Goal: Information Seeking & Learning: Learn about a topic

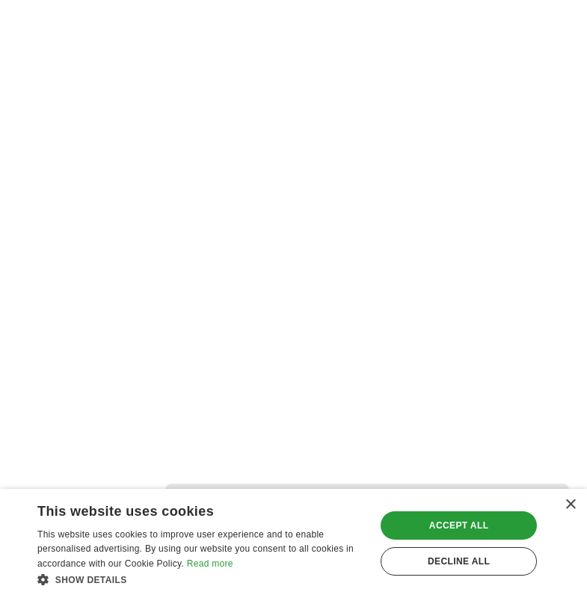
scroll to position [3437, 0]
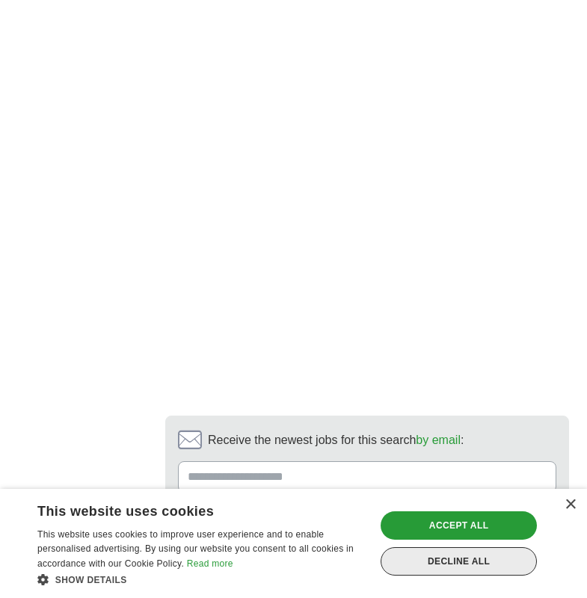
click at [412, 551] on div "Decline all" at bounding box center [458, 561] width 156 height 28
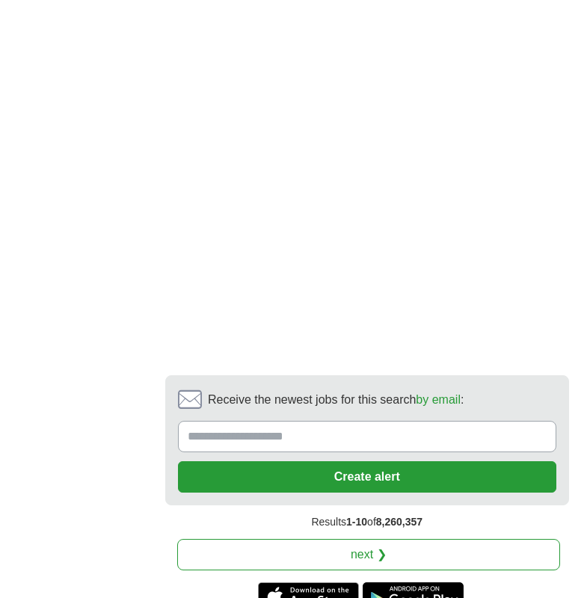
scroll to position [3587, 0]
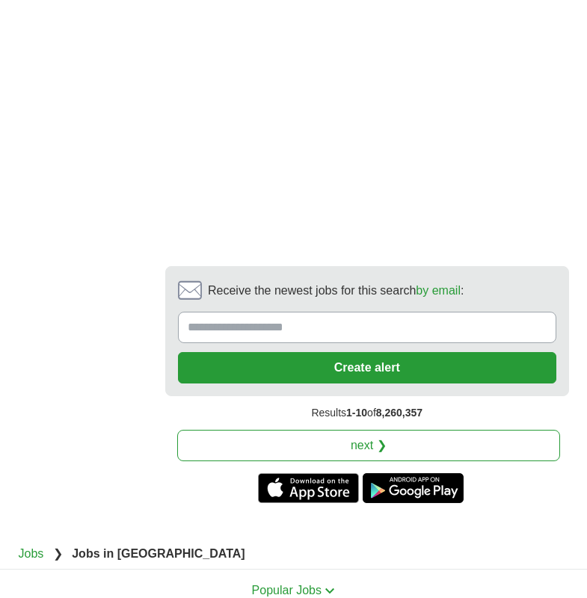
click at [394, 430] on link "next ❯" at bounding box center [368, 445] width 383 height 31
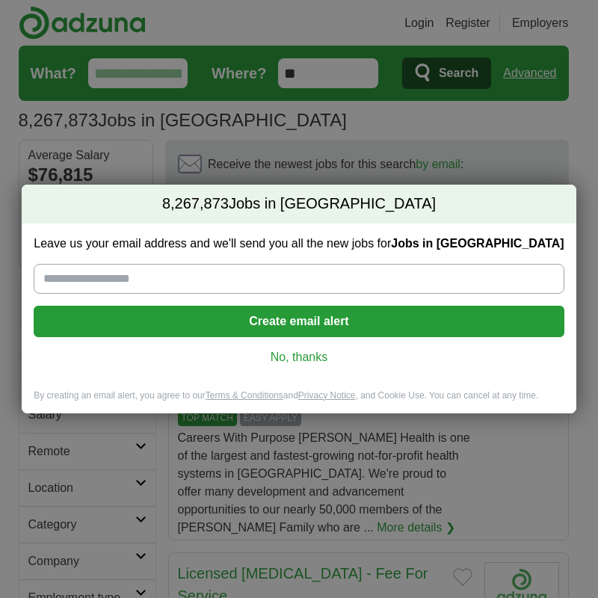
click at [301, 357] on link "No, thanks" at bounding box center [299, 357] width 506 height 16
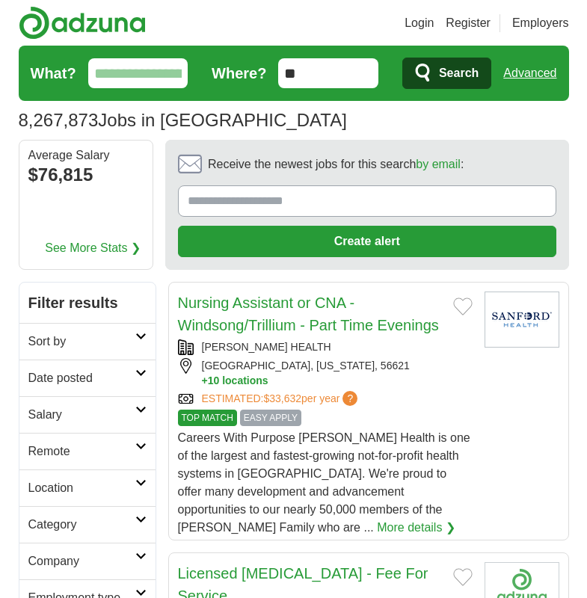
click at [537, 71] on link "Advanced" at bounding box center [529, 73] width 53 height 30
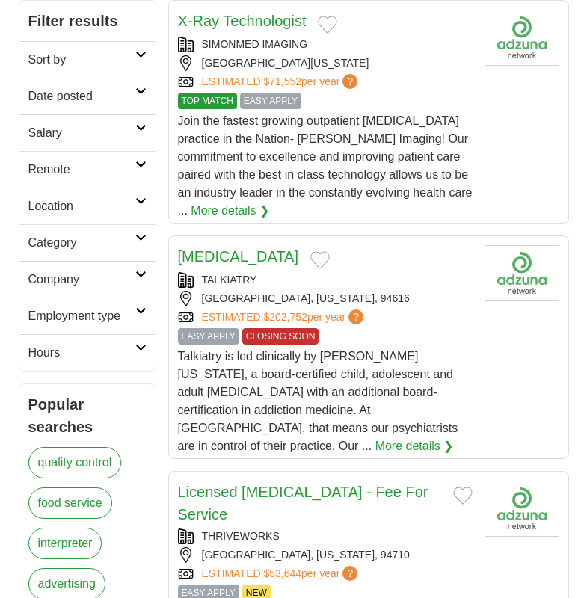
scroll to position [299, 0]
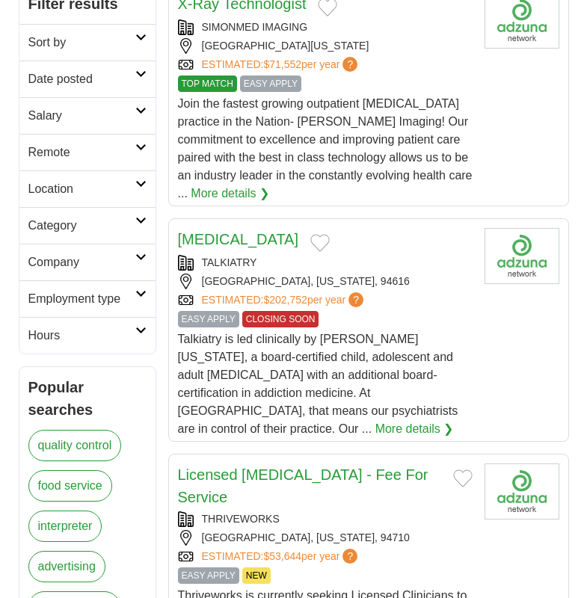
click at [202, 188] on link "More details ❯" at bounding box center [230, 194] width 78 height 18
